Goal: Task Accomplishment & Management: Manage account settings

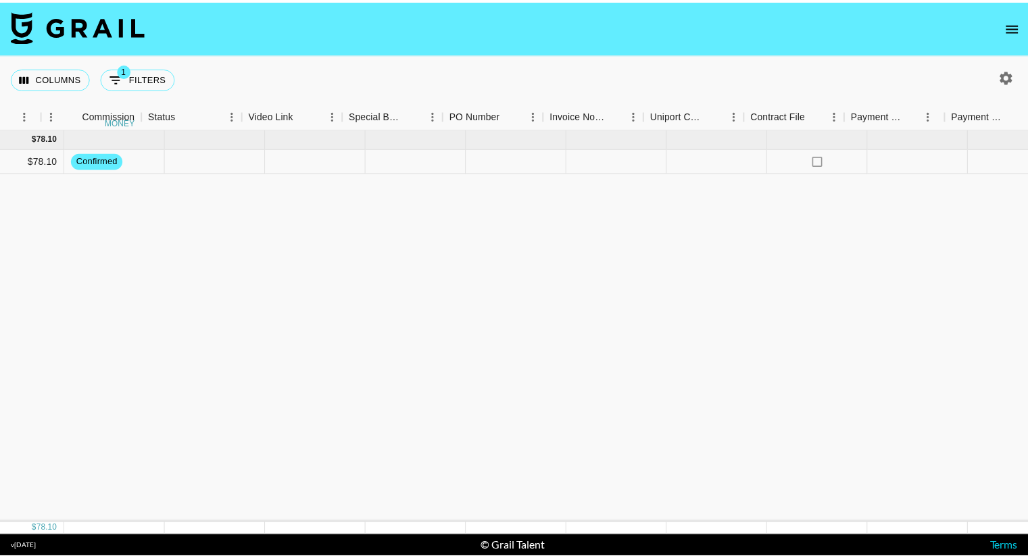
scroll to position [0, 1180]
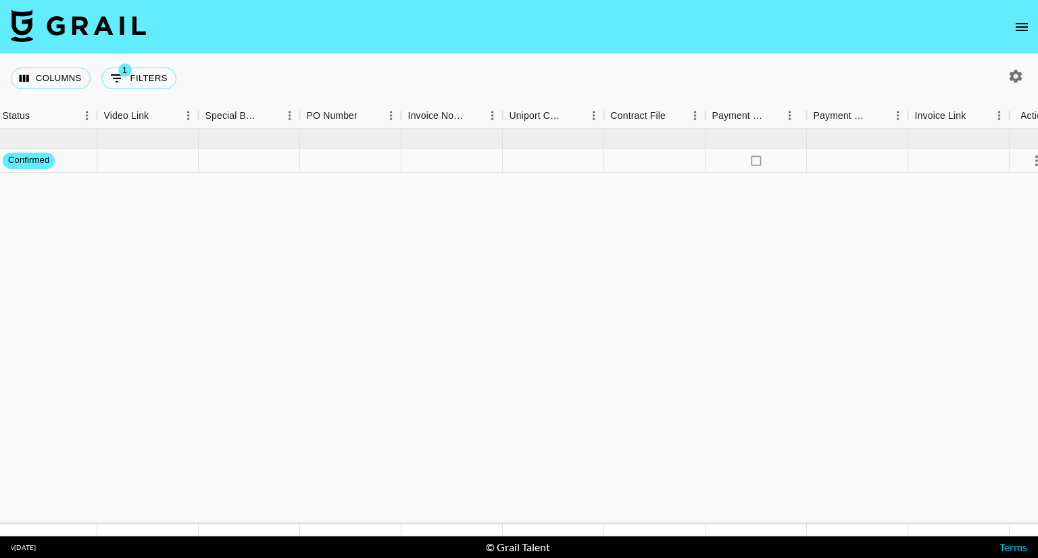
click at [1035, 23] on button "open drawer" at bounding box center [1022, 27] width 27 height 27
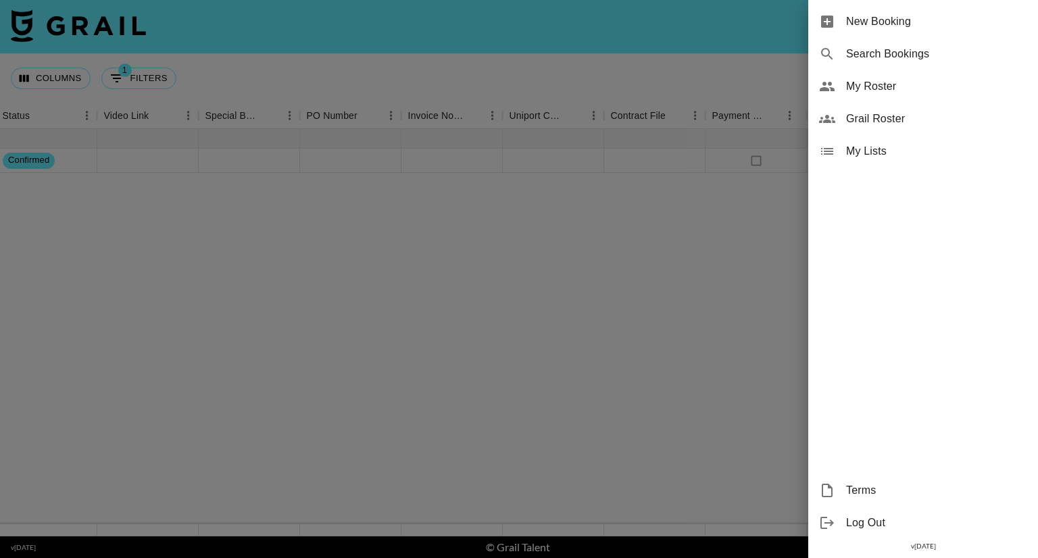
click at [882, 85] on span "My Roster" at bounding box center [936, 86] width 181 height 16
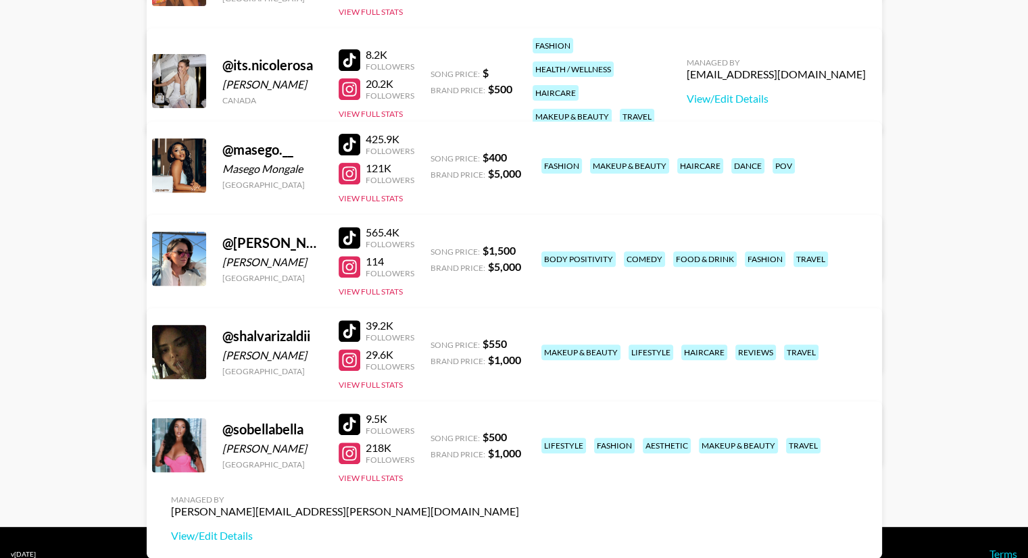
scroll to position [480, 0]
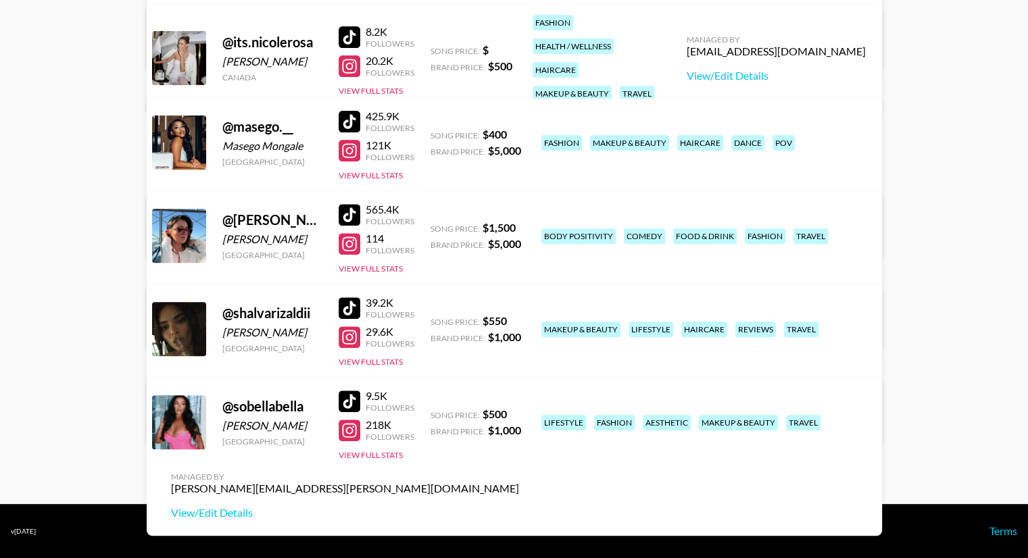
click at [519, 320] on link "View/Edit Details" at bounding box center [345, 327] width 348 height 14
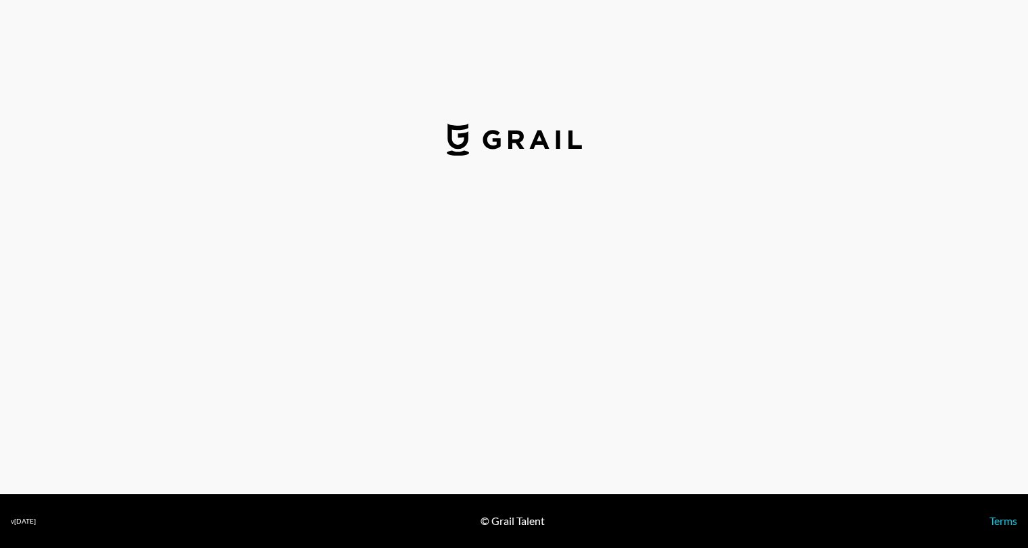
select select "USD"
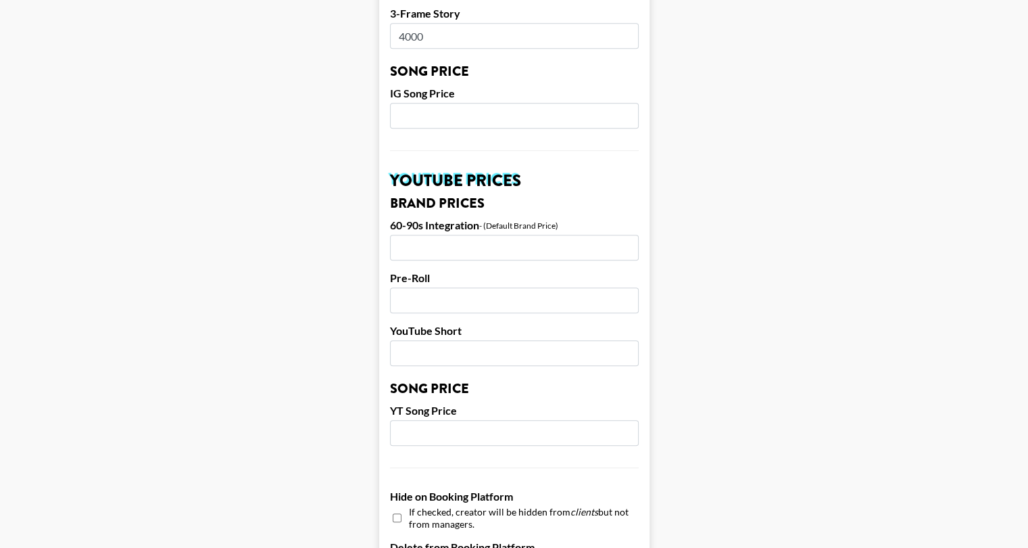
scroll to position [879, 0]
